Goal: Navigation & Orientation: Find specific page/section

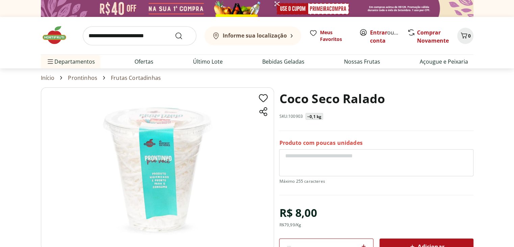
scroll to position [362, 0]
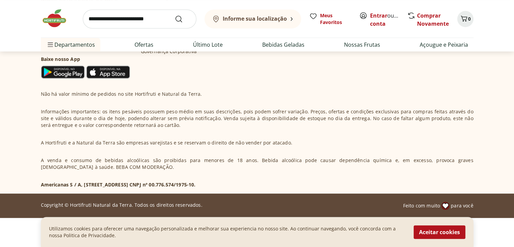
click at [435, 232] on button "Aceitar cookies" at bounding box center [440, 232] width 52 height 14
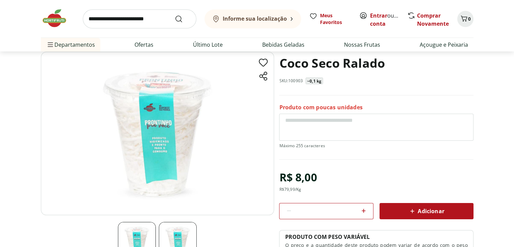
scroll to position [0, 0]
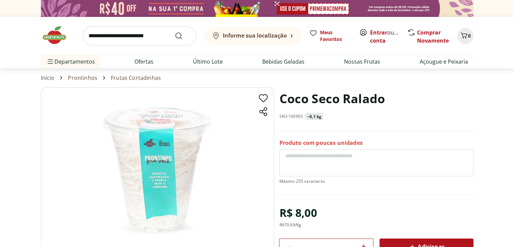
click at [57, 40] on img at bounding box center [58, 35] width 34 height 20
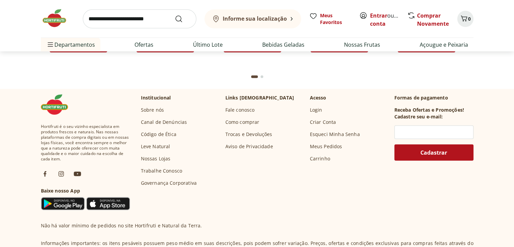
scroll to position [1974, 0]
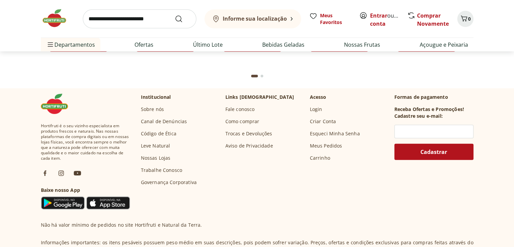
click at [149, 110] on link "Sobre nós" at bounding box center [152, 109] width 23 height 7
click at [156, 159] on link "Nossas Lojas" at bounding box center [156, 157] width 30 height 7
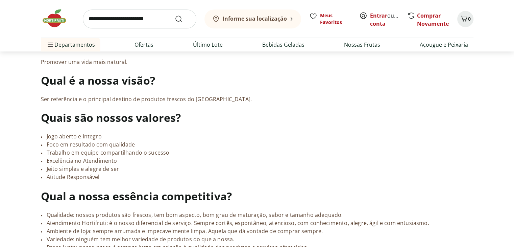
scroll to position [507, 0]
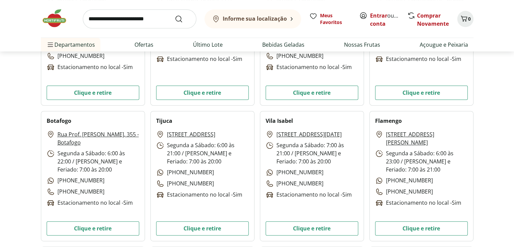
scroll to position [237, 0]
